Goal: Book appointment/travel/reservation

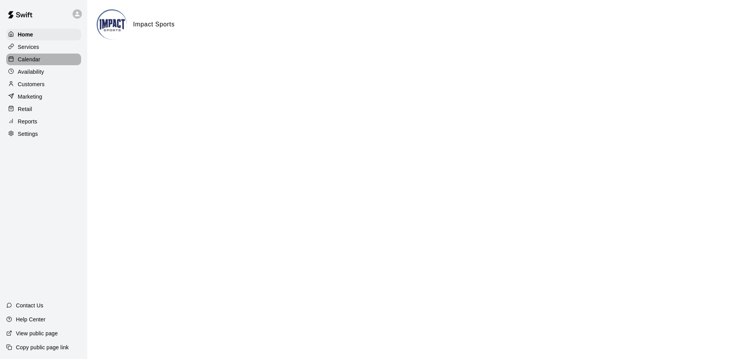
click at [28, 60] on p "Calendar" at bounding box center [29, 59] width 22 height 8
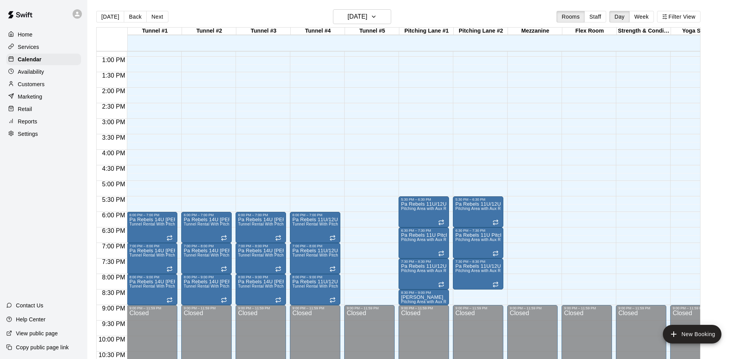
scroll to position [398, 0]
click at [377, 16] on icon "button" at bounding box center [373, 16] width 6 height 9
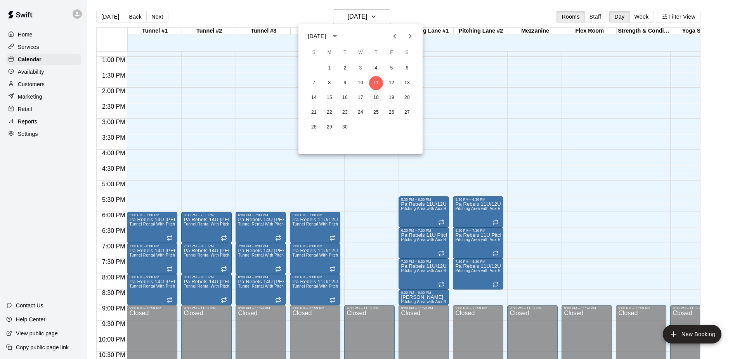
click at [378, 99] on button "18" at bounding box center [376, 98] width 14 height 14
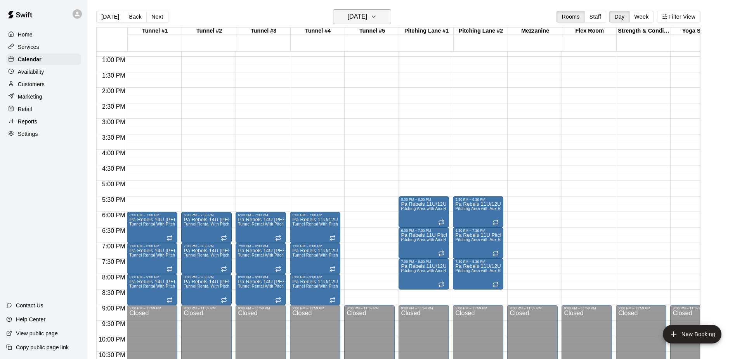
click at [375, 16] on icon "button" at bounding box center [373, 17] width 3 height 2
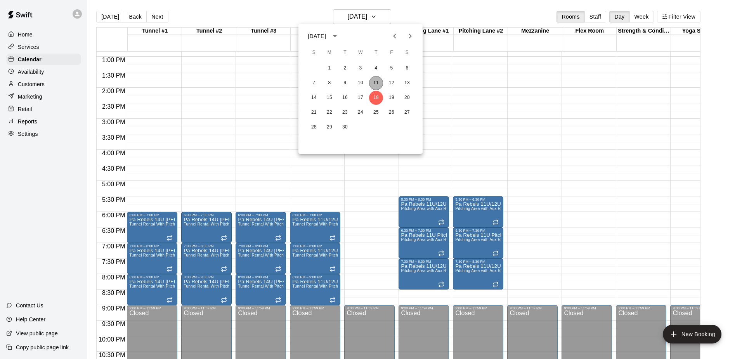
click at [376, 83] on button "11" at bounding box center [376, 83] width 14 height 14
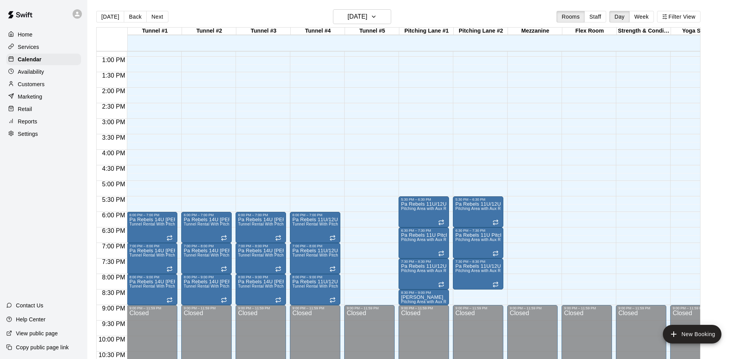
click at [322, 188] on div "12:00 AM – 10:00 AM Closed 6:00 PM – 7:00 PM Pa Rebels 11U/12U Hitting Tunnel R…" at bounding box center [315, 25] width 50 height 745
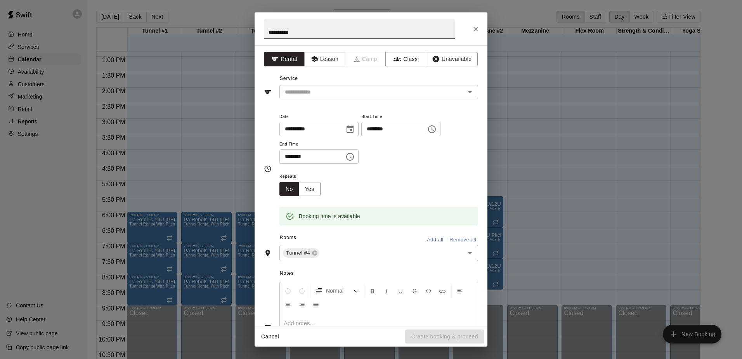
type input "**********"
click at [354, 155] on icon "Choose time, selected time is 5:30 PM" at bounding box center [349, 156] width 9 height 9
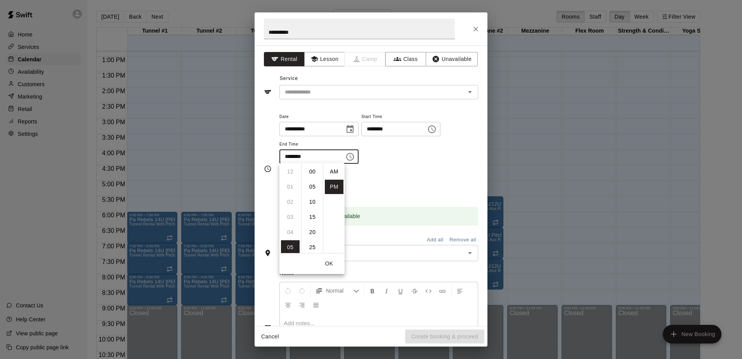
scroll to position [14, 0]
click at [291, 185] on li "06" at bounding box center [290, 187] width 19 height 14
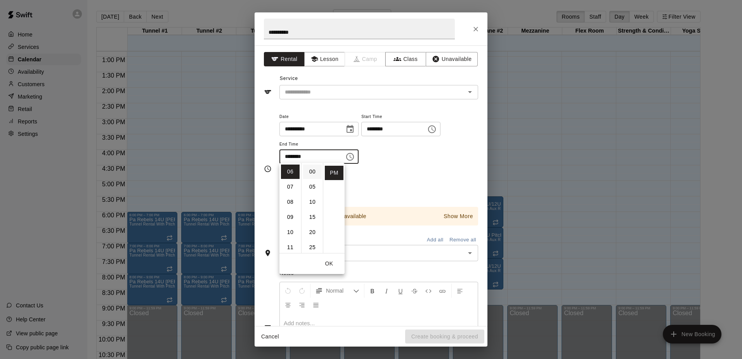
scroll to position [0, 0]
click at [314, 171] on li "00" at bounding box center [312, 171] width 19 height 14
type input "********"
click at [429, 175] on div "Repeats No Yes" at bounding box center [378, 183] width 199 height 24
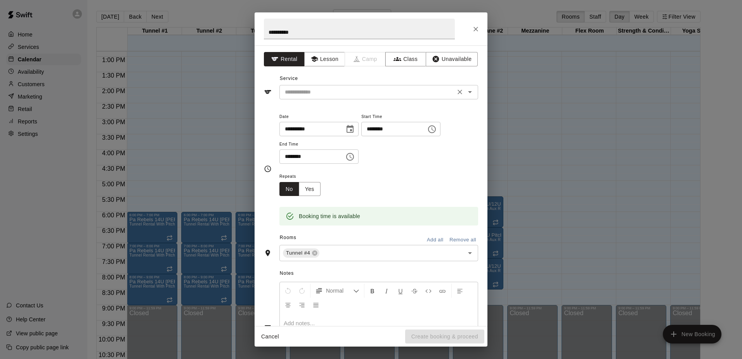
click at [469, 91] on icon "Open" at bounding box center [470, 92] width 4 height 2
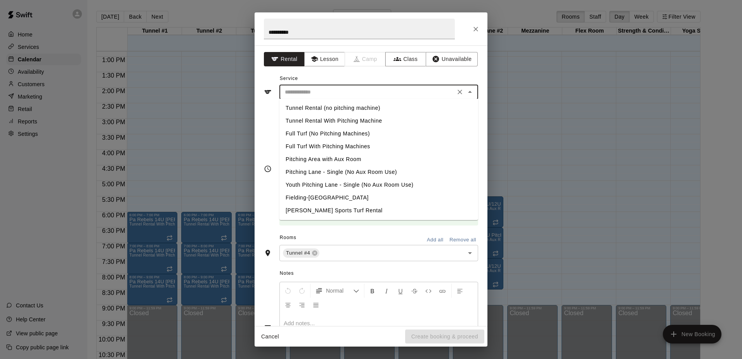
click at [315, 104] on li "Tunnel Rental (no pitching machine)" at bounding box center [378, 108] width 199 height 13
type input "**********"
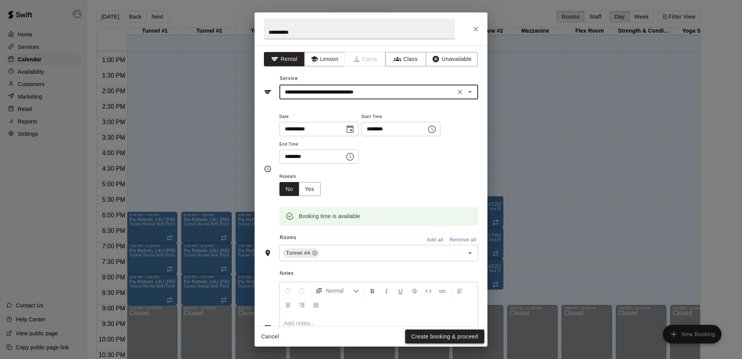
click at [436, 334] on button "Create booking & proceed" at bounding box center [444, 336] width 79 height 14
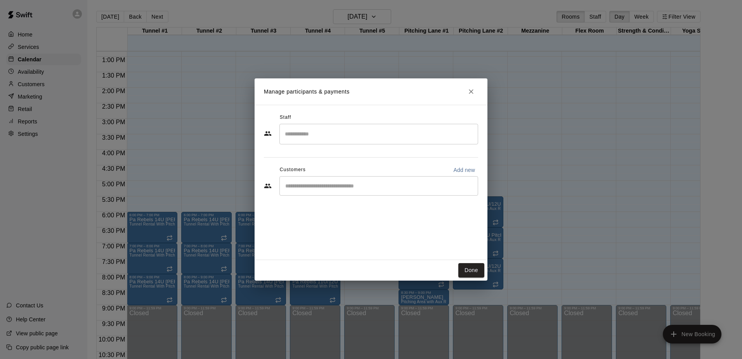
click at [411, 130] on input "Search staff" at bounding box center [379, 134] width 192 height 14
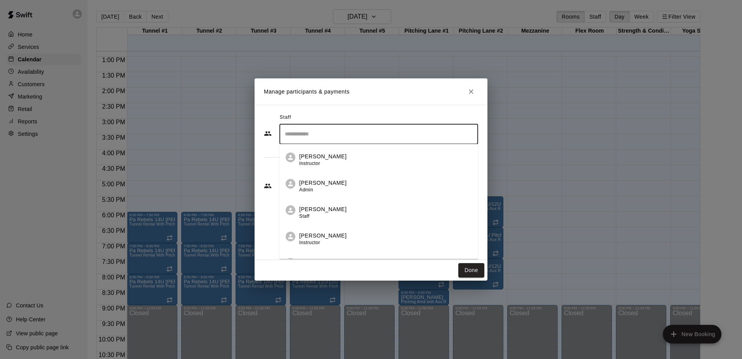
click at [312, 182] on p "[PERSON_NAME]" at bounding box center [322, 183] width 47 height 8
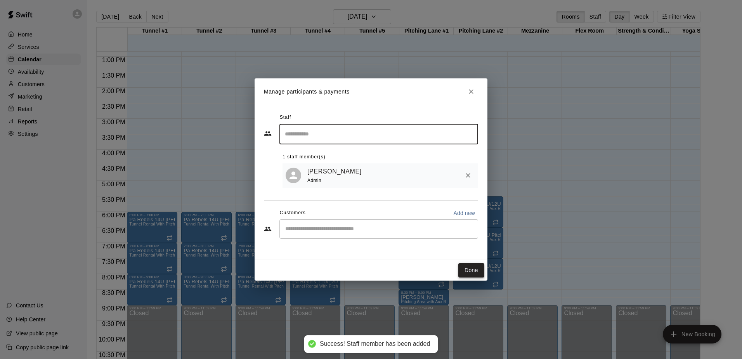
click at [470, 269] on button "Done" at bounding box center [471, 270] width 26 height 14
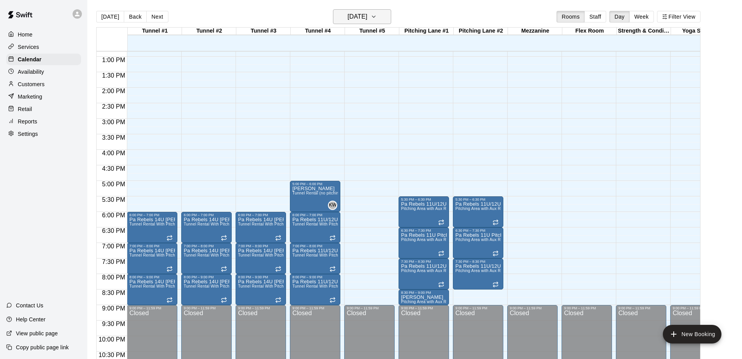
click at [377, 19] on icon "button" at bounding box center [373, 16] width 6 height 9
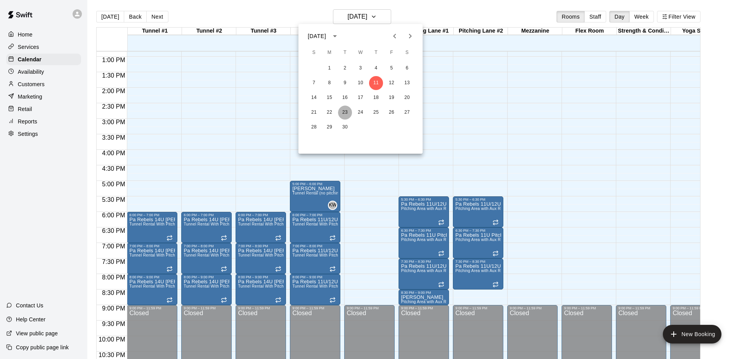
click at [346, 112] on button "23" at bounding box center [345, 113] width 14 height 14
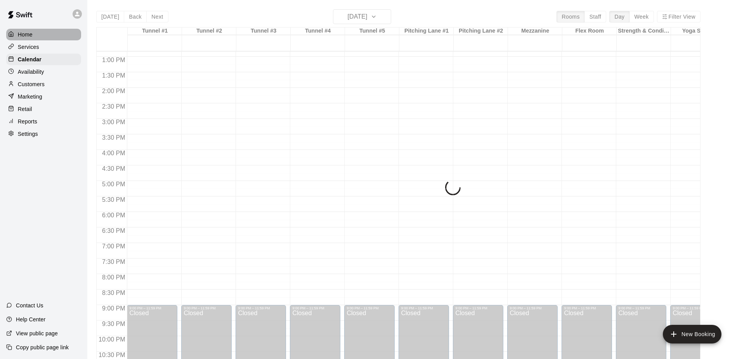
click at [25, 34] on p "Home" at bounding box center [25, 35] width 15 height 8
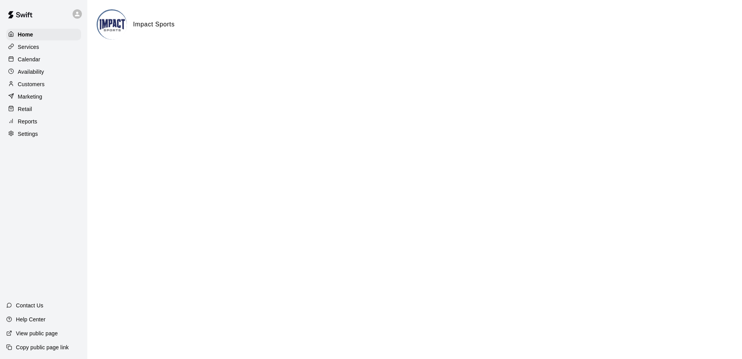
click at [31, 59] on p "Calendar" at bounding box center [29, 59] width 22 height 8
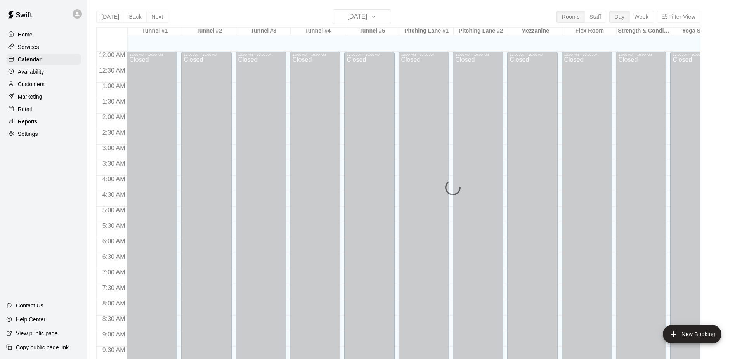
scroll to position [308, 0]
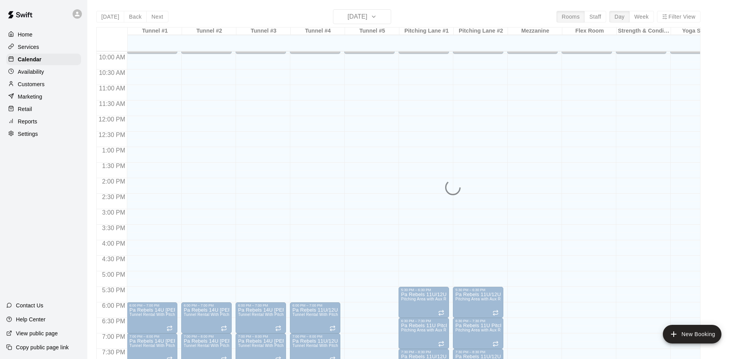
click at [386, 19] on div "[DATE] Back [DATE][DATE] Rooms Staff Day Week Filter View Tunnel #1 11 Thu Tunn…" at bounding box center [398, 188] width 604 height 359
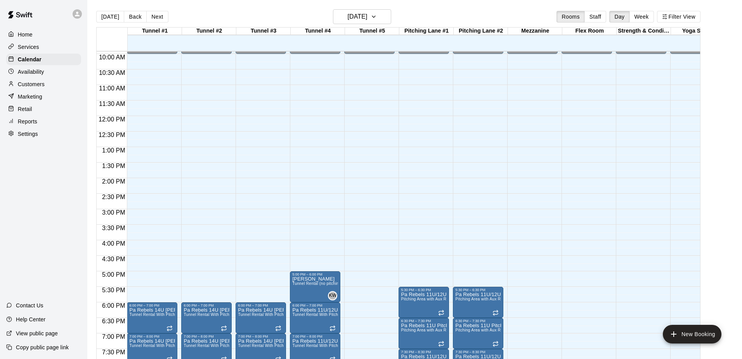
scroll to position [0, 0]
click at [377, 16] on icon "button" at bounding box center [373, 16] width 6 height 9
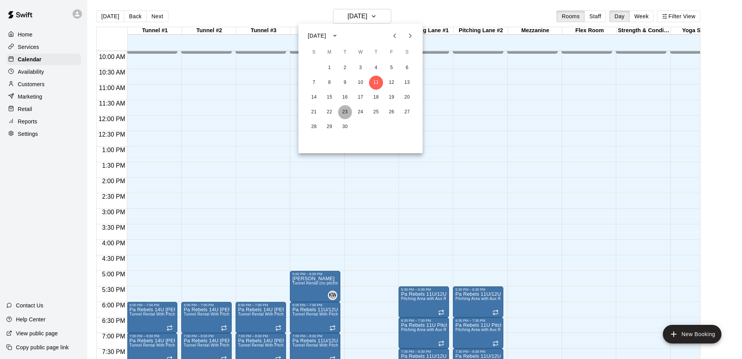
click at [344, 113] on button "23" at bounding box center [345, 112] width 14 height 14
